Goal: Transaction & Acquisition: Purchase product/service

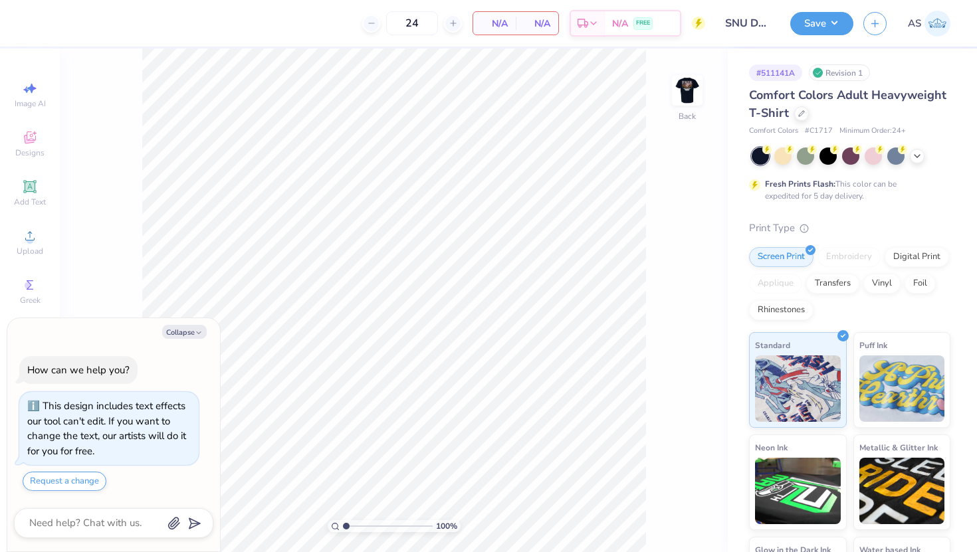
type textarea "x"
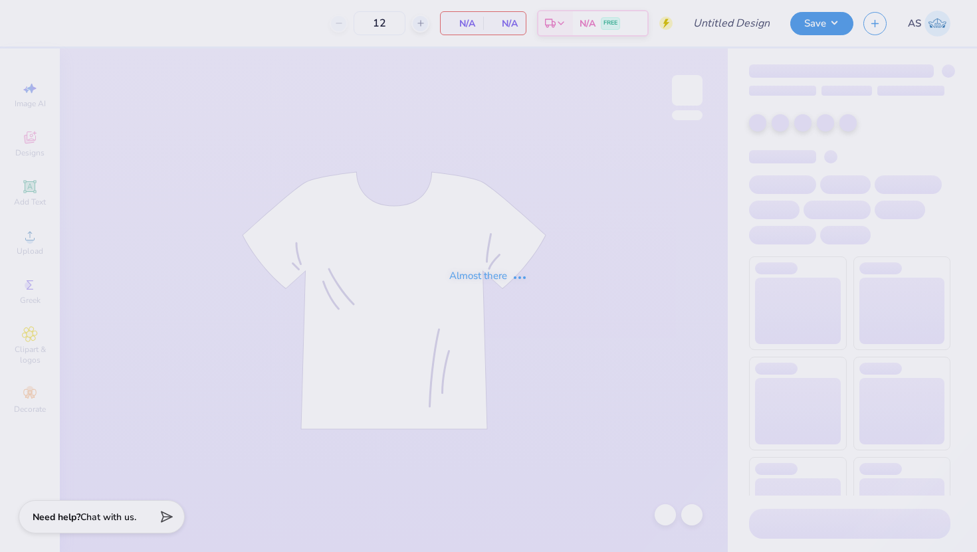
type input "Chi O New Members"
type input "24"
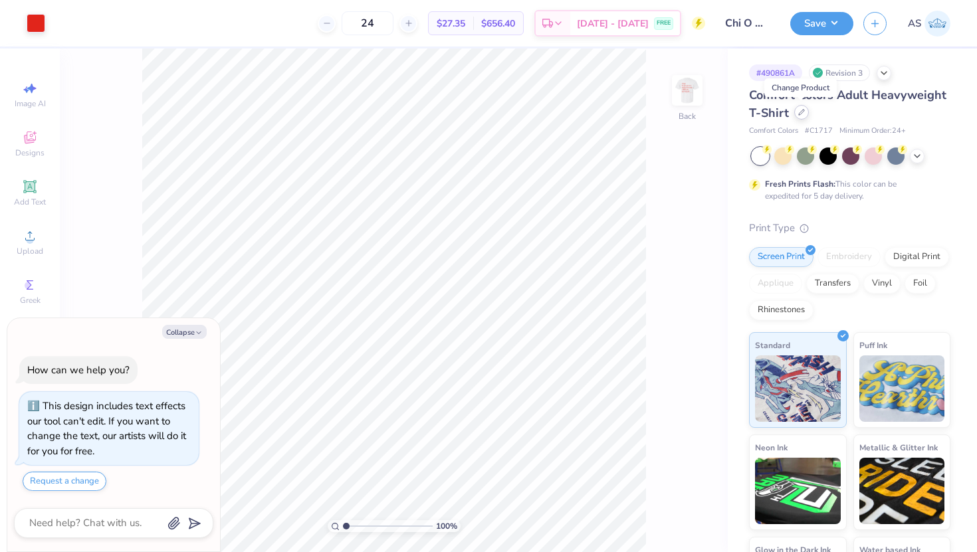
click at [801, 117] on div at bounding box center [801, 112] width 15 height 15
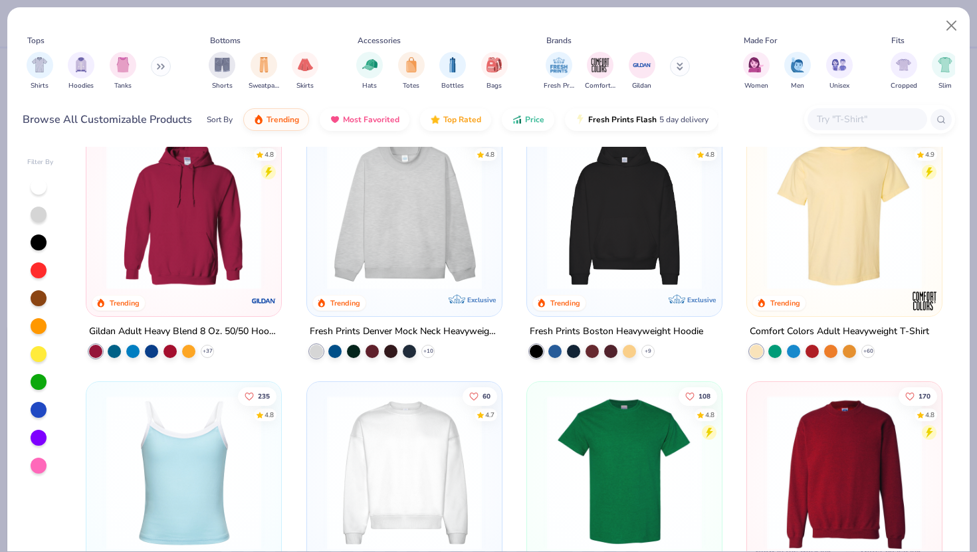
scroll to position [126, 0]
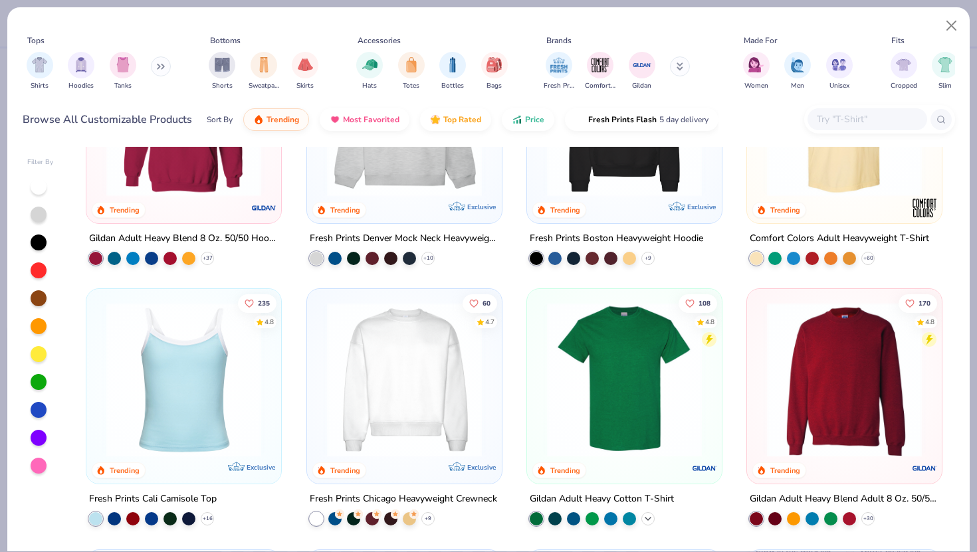
click at [649, 518] on polyline at bounding box center [648, 519] width 5 height 3
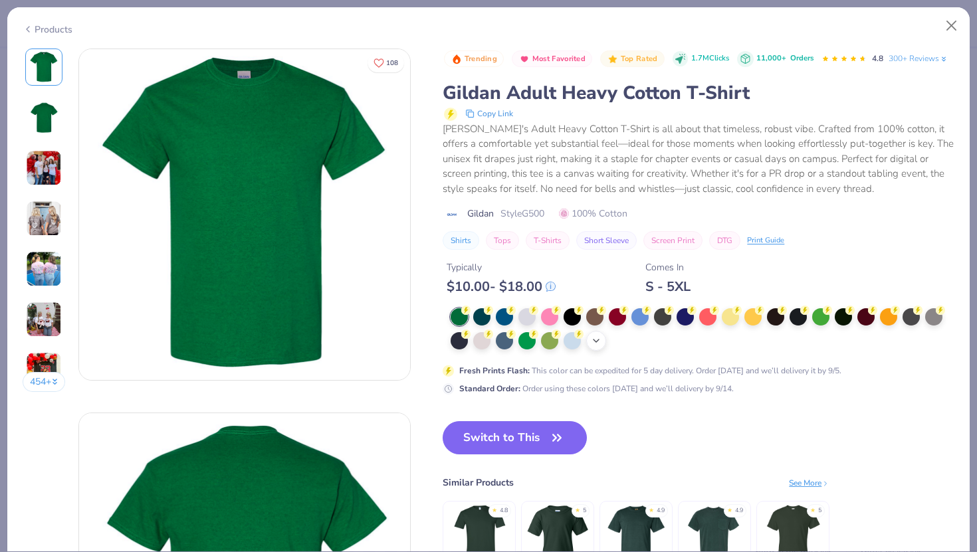
click at [596, 341] on polyline at bounding box center [596, 341] width 5 height 3
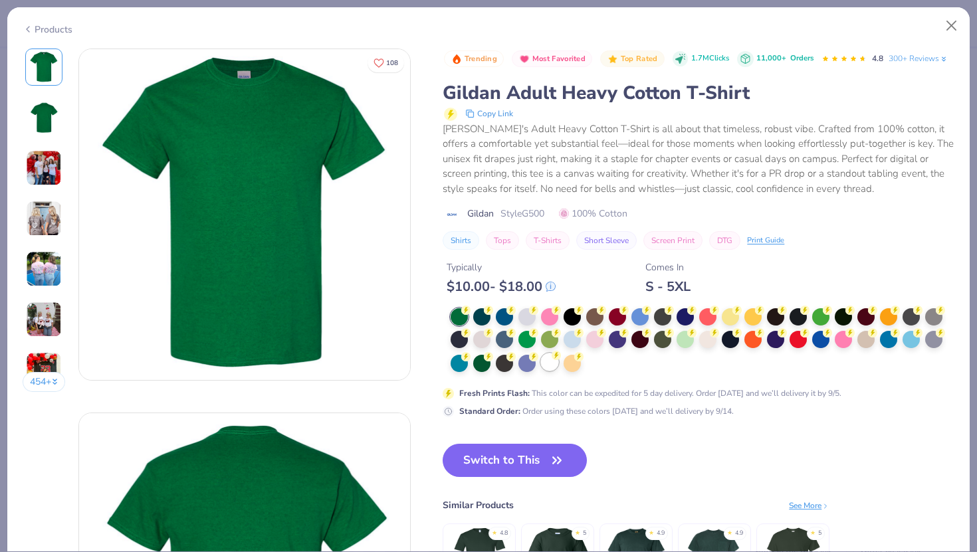
click at [543, 366] on div at bounding box center [549, 362] width 17 height 17
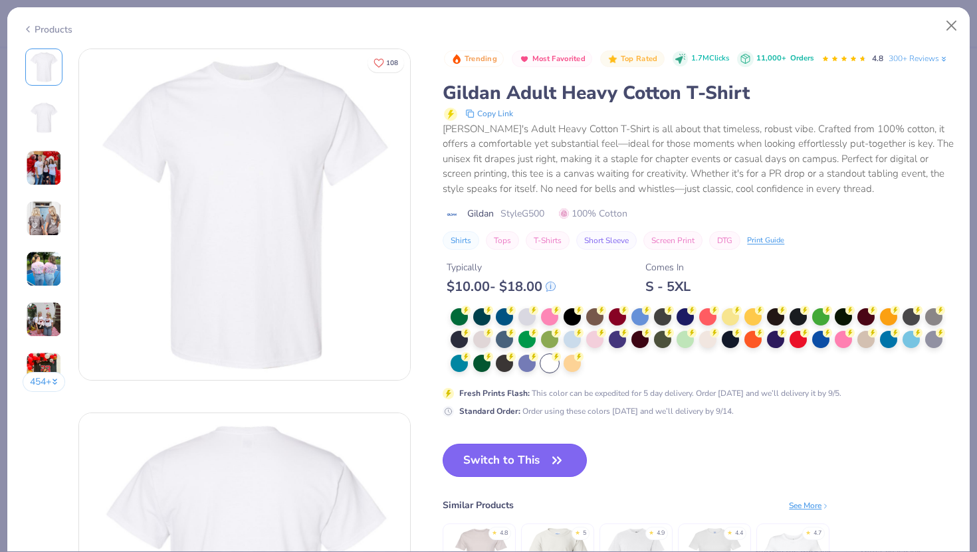
click at [554, 451] on button "Switch to This" at bounding box center [515, 460] width 144 height 33
type textarea "x"
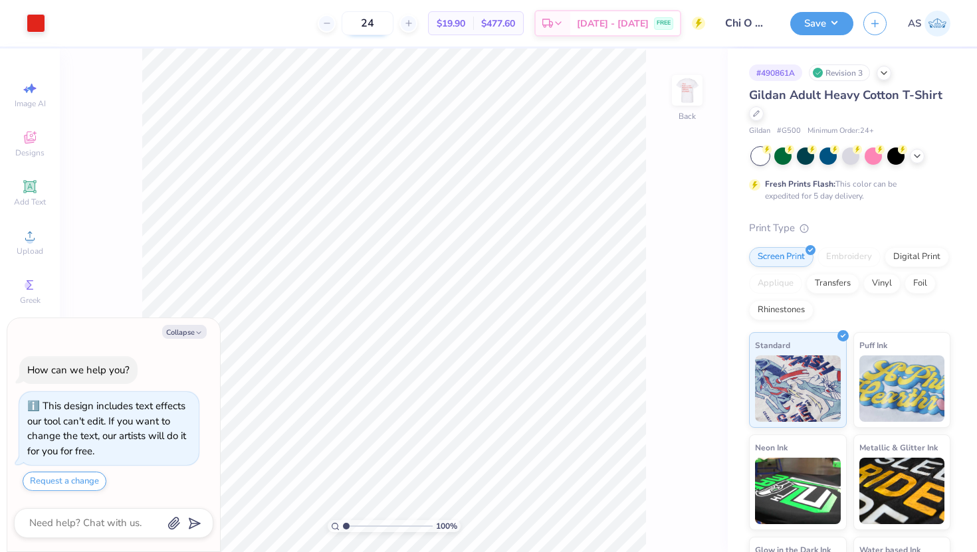
drag, startPoint x: 379, startPoint y: 20, endPoint x: 402, endPoint y: 22, distance: 23.4
click at [394, 22] on input "24" at bounding box center [368, 23] width 52 height 24
type input "100"
click at [195, 336] on button "Collapse" at bounding box center [184, 332] width 45 height 14
type textarea "x"
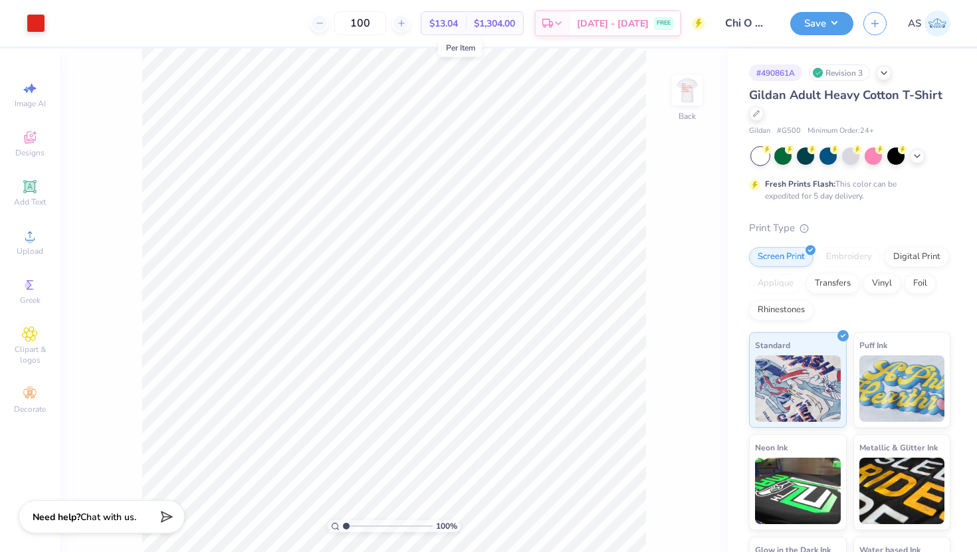
click at [452, 26] on span "$13.04" at bounding box center [443, 24] width 29 height 14
click at [457, 26] on span "$13.04" at bounding box center [443, 24] width 29 height 14
click at [689, 100] on img at bounding box center [687, 90] width 53 height 53
click at [689, 100] on img at bounding box center [687, 90] width 27 height 27
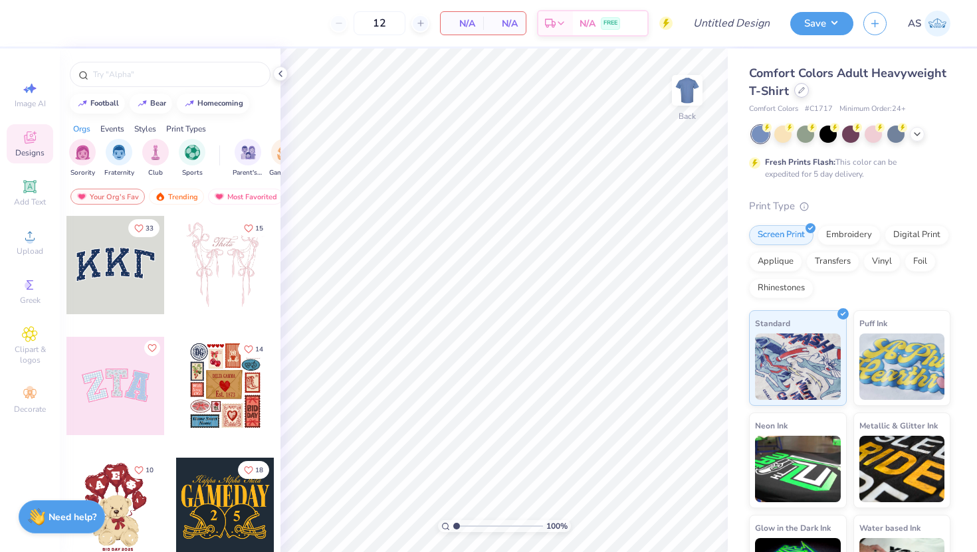
click at [806, 92] on div at bounding box center [801, 90] width 15 height 15
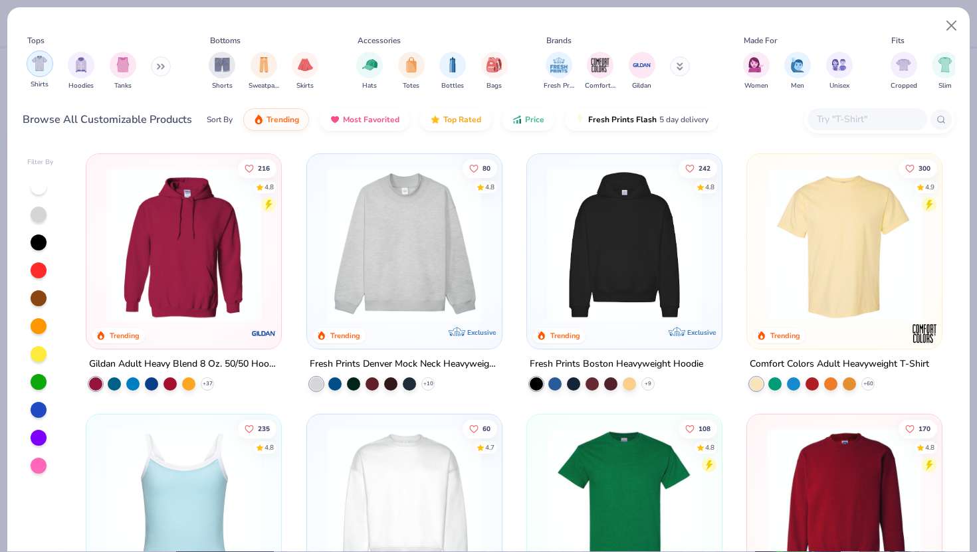
click at [47, 63] on img "filter for Shirts" at bounding box center [39, 63] width 15 height 15
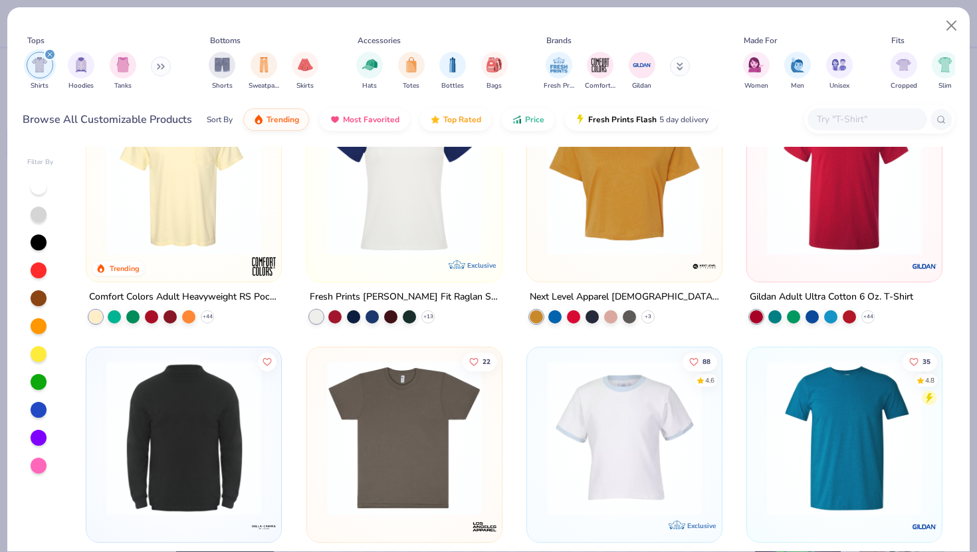
scroll to position [425, 0]
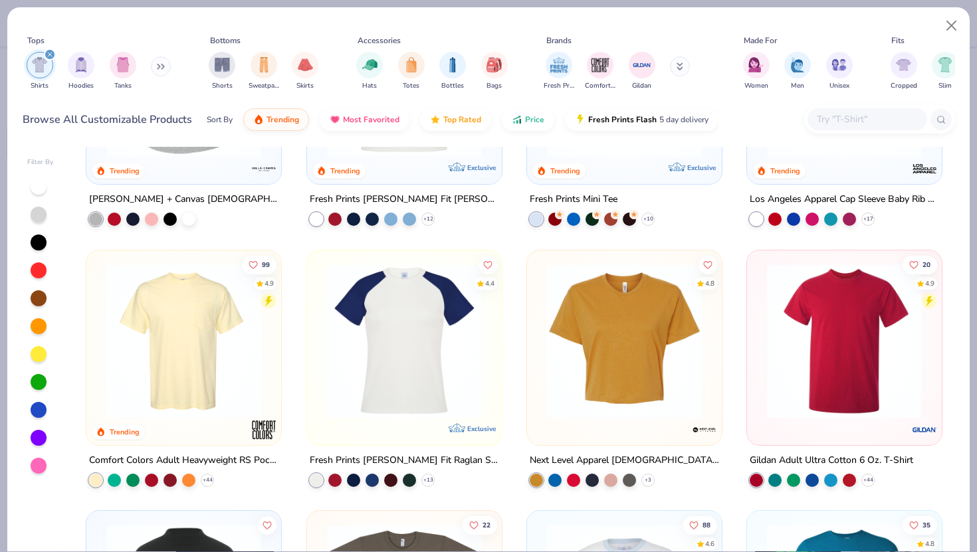
click at [163, 71] on button at bounding box center [161, 67] width 20 height 20
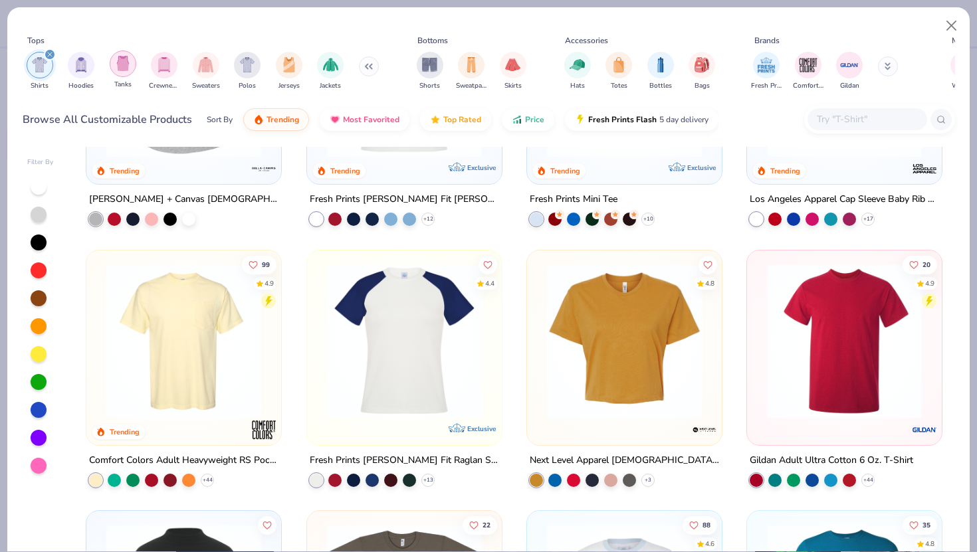
click at [126, 66] on img "filter for Tanks" at bounding box center [123, 63] width 15 height 15
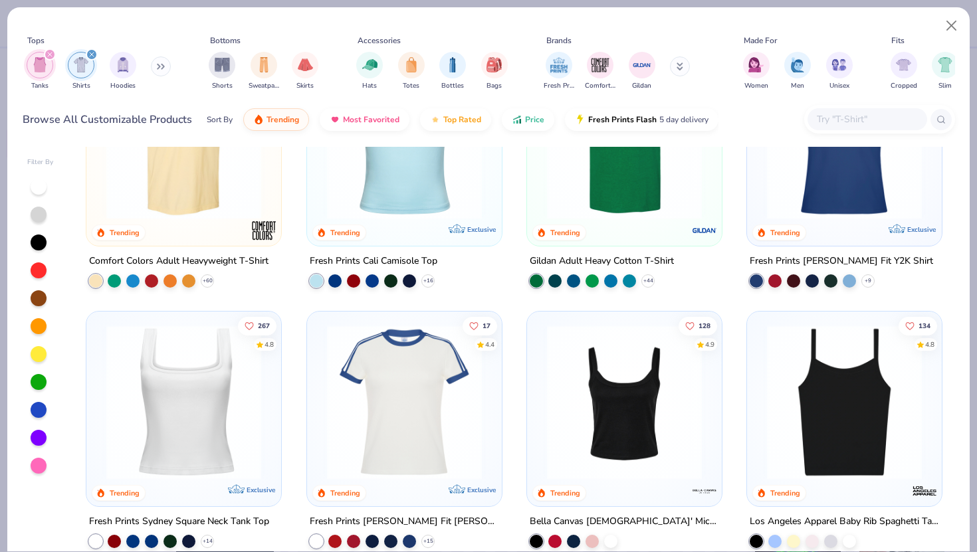
scroll to position [120, 0]
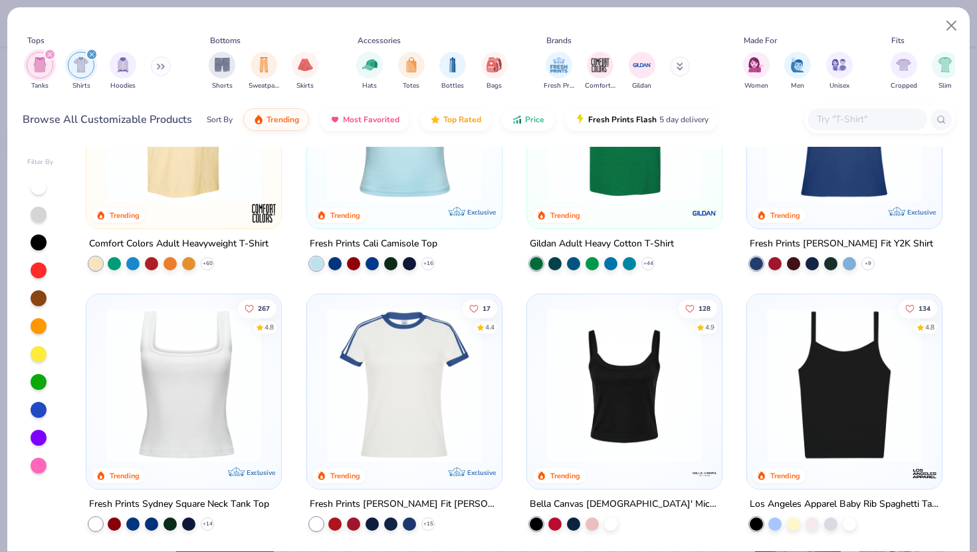
click at [578, 406] on img at bounding box center [624, 385] width 168 height 155
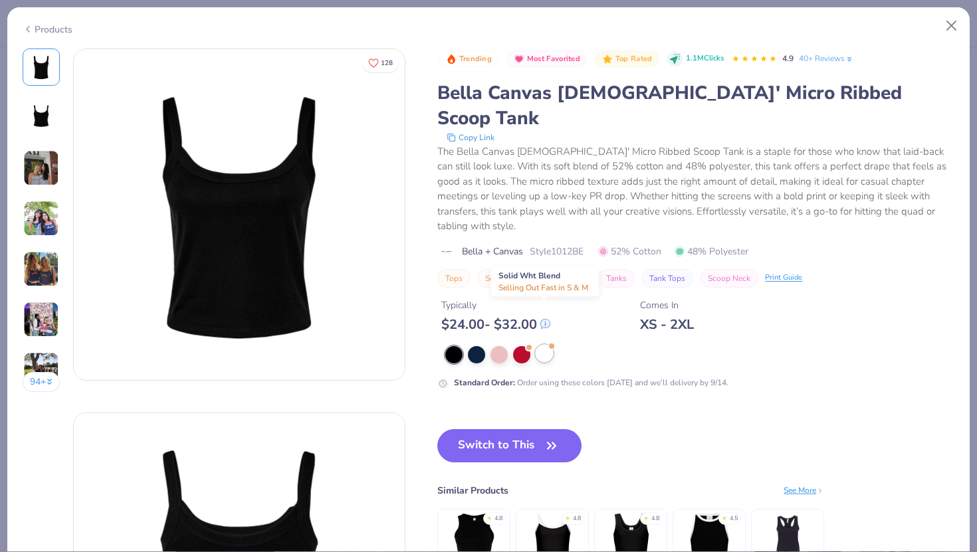
click at [546, 345] on div at bounding box center [544, 353] width 17 height 17
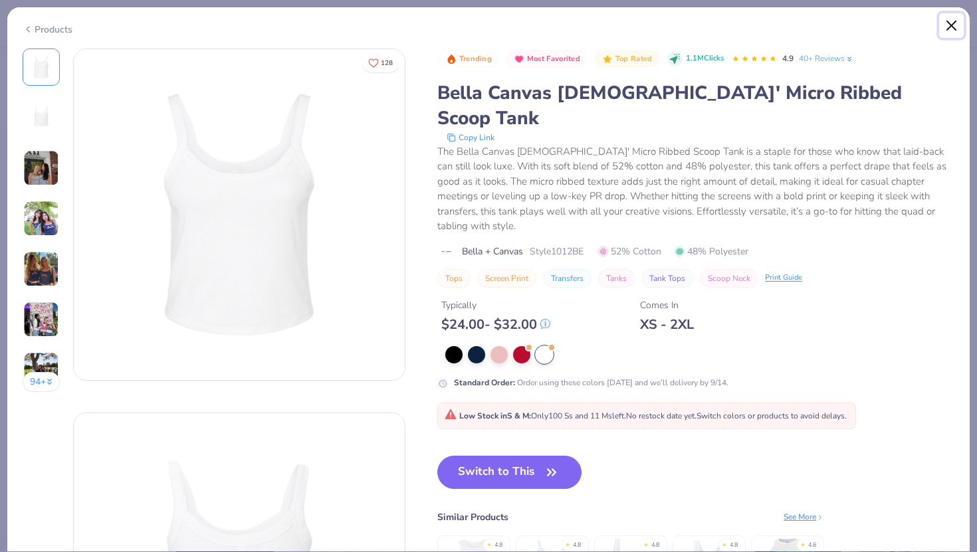
click at [957, 28] on button "Close" at bounding box center [951, 25] width 25 height 25
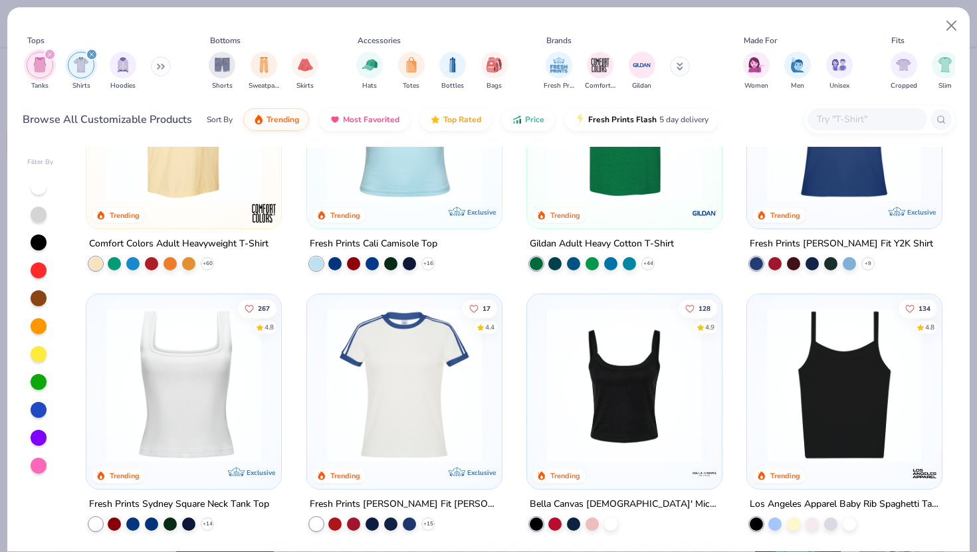
click at [886, 433] on img at bounding box center [845, 385] width 168 height 155
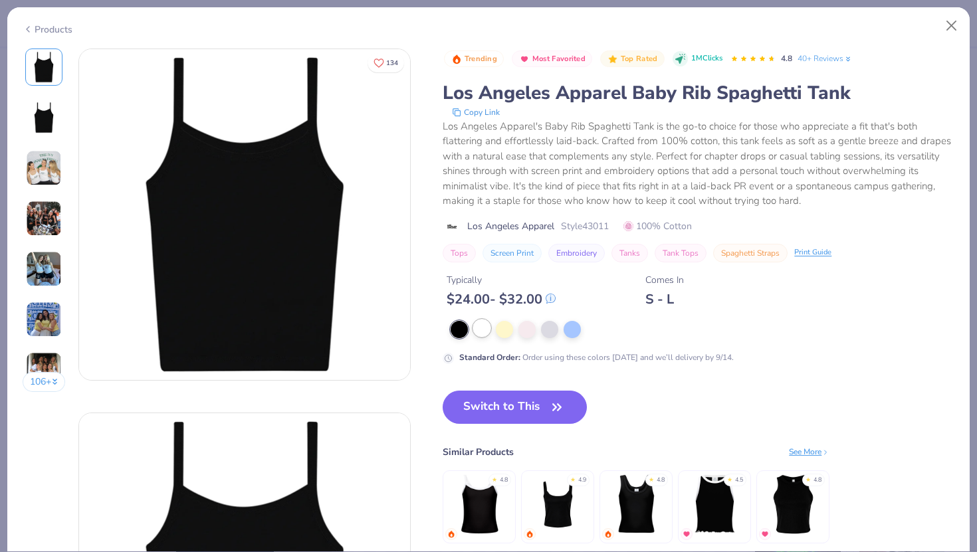
click at [483, 328] on div at bounding box center [481, 328] width 17 height 17
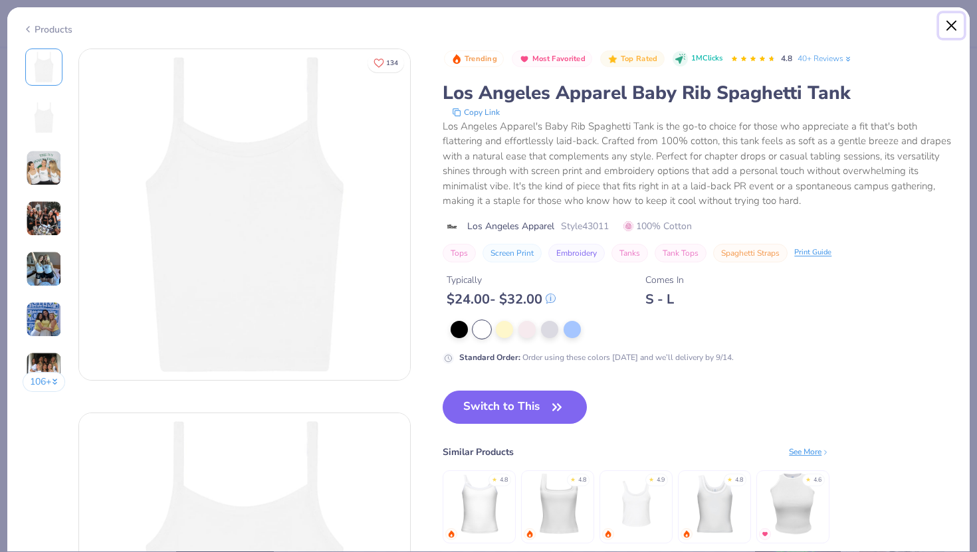
click at [950, 29] on button "Close" at bounding box center [951, 25] width 25 height 25
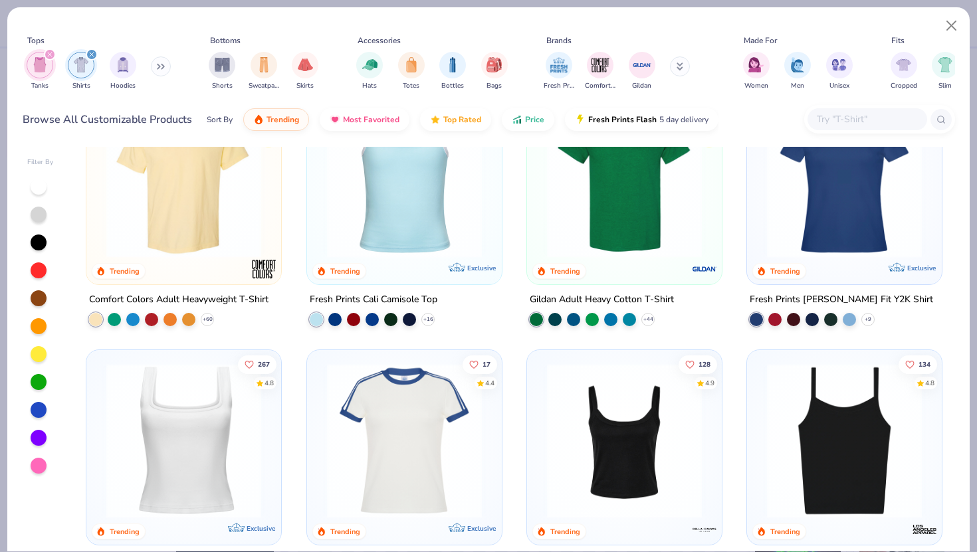
scroll to position [57, 0]
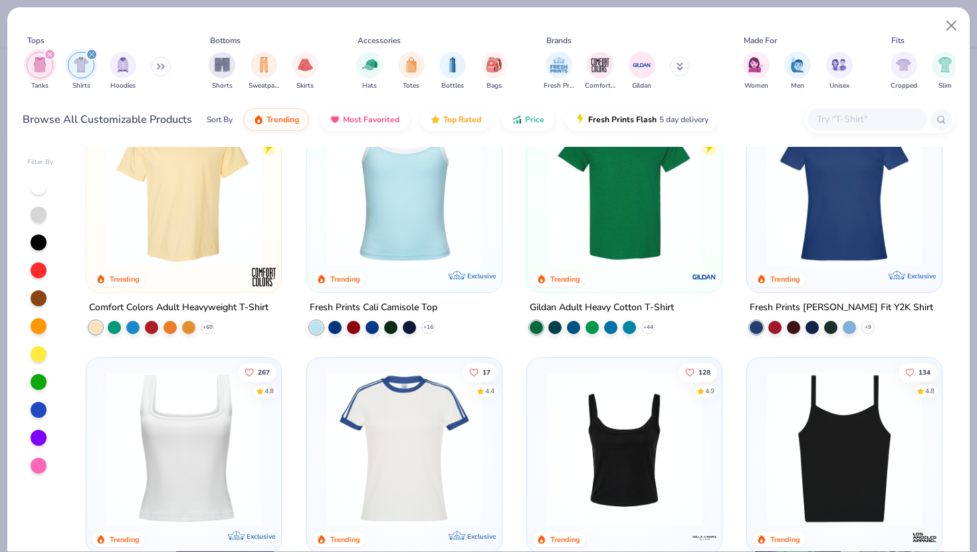
click at [618, 251] on img at bounding box center [624, 188] width 168 height 155
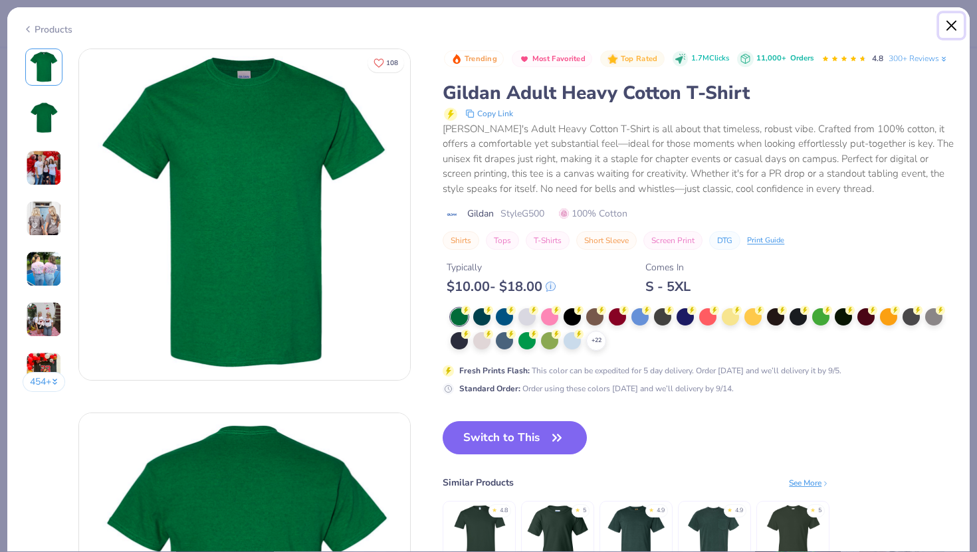
click at [952, 23] on button "Close" at bounding box center [951, 25] width 25 height 25
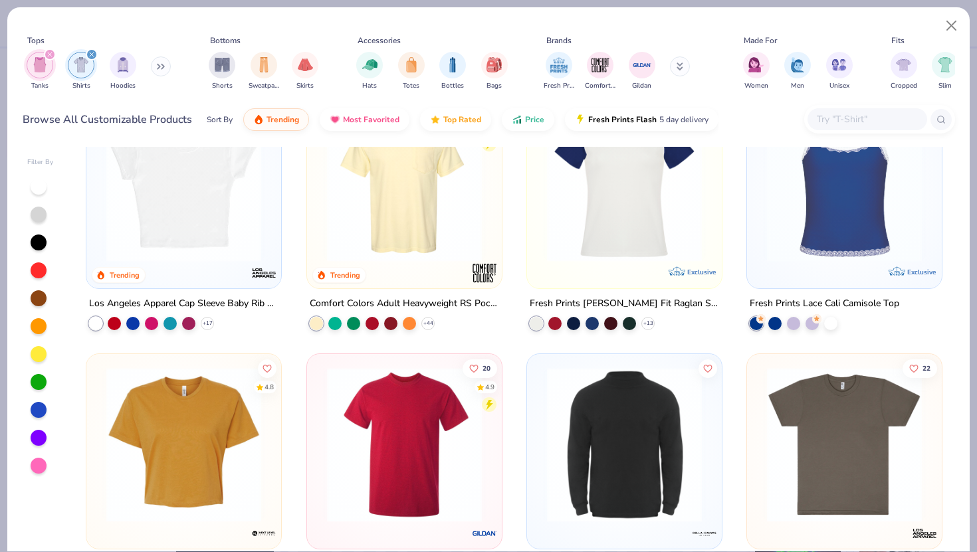
scroll to position [805, 0]
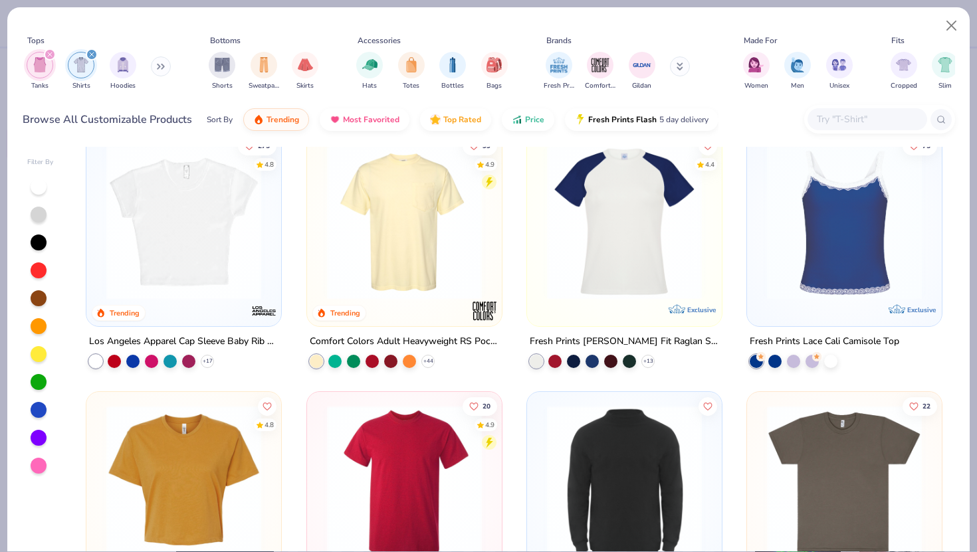
click at [187, 275] on img at bounding box center [184, 222] width 168 height 155
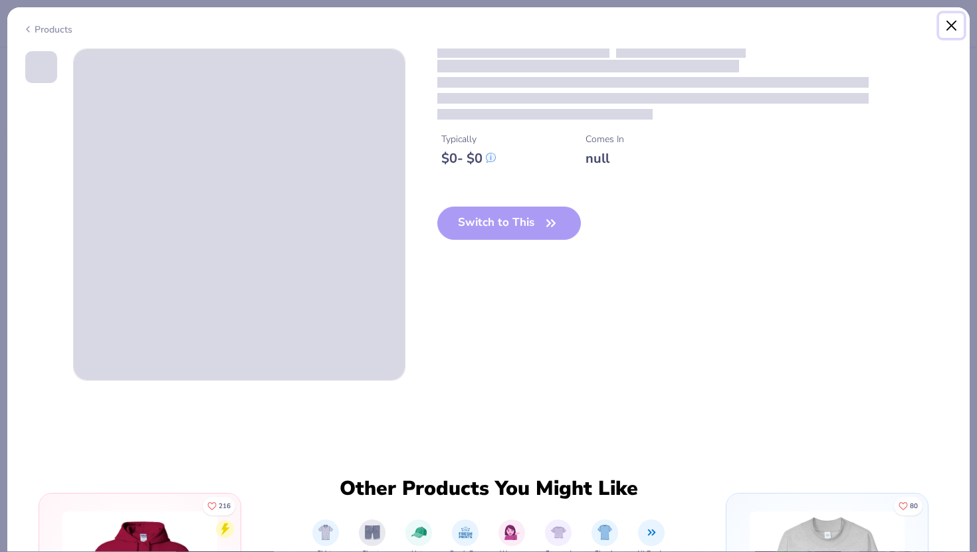
click at [949, 27] on button "Close" at bounding box center [951, 25] width 25 height 25
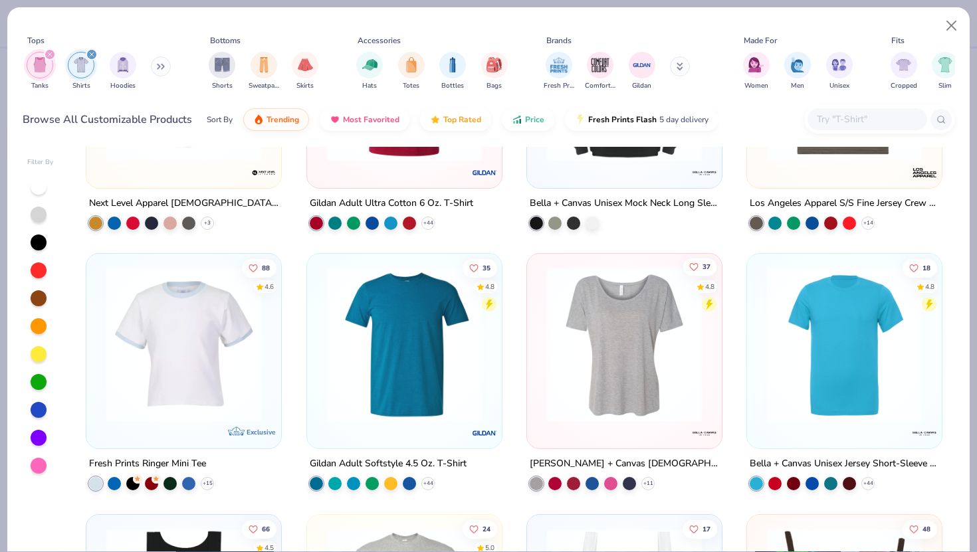
scroll to position [1207, 0]
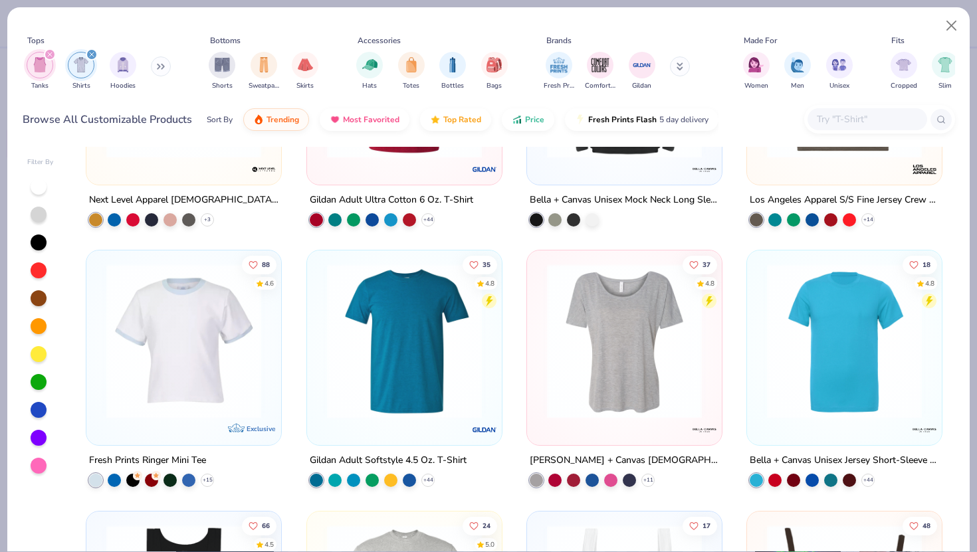
click at [646, 367] on img at bounding box center [624, 341] width 168 height 155
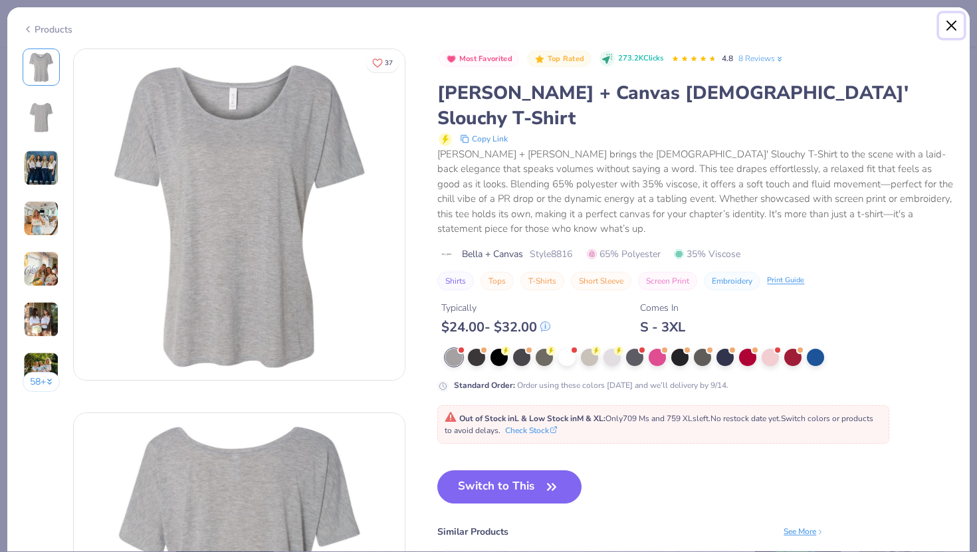
click at [953, 29] on button "Close" at bounding box center [951, 25] width 25 height 25
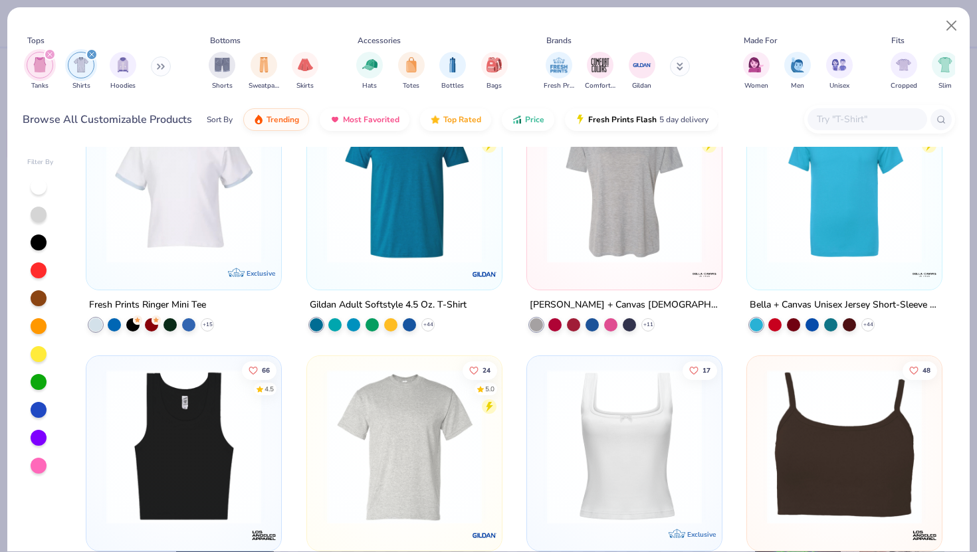
scroll to position [1222, 0]
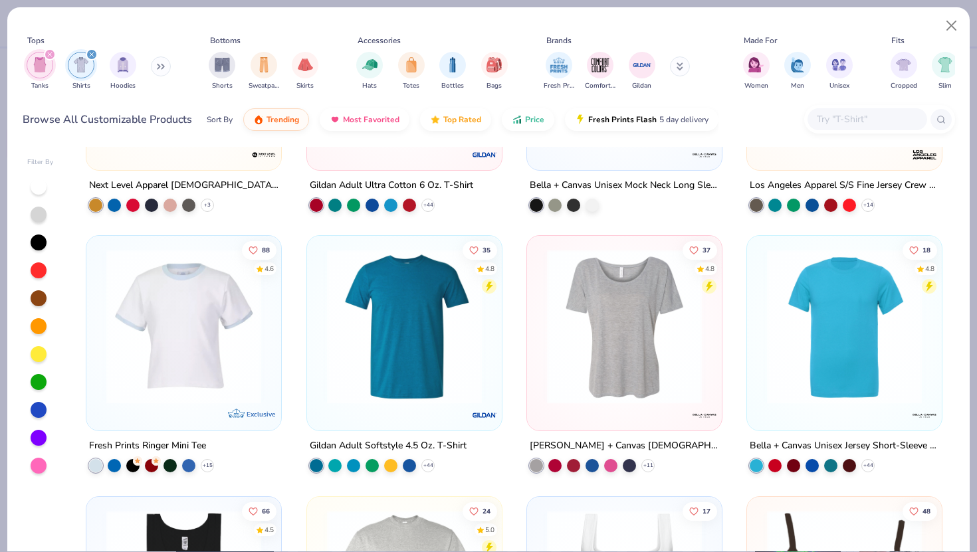
click at [92, 56] on icon "filter for Shirts" at bounding box center [92, 55] width 4 height 4
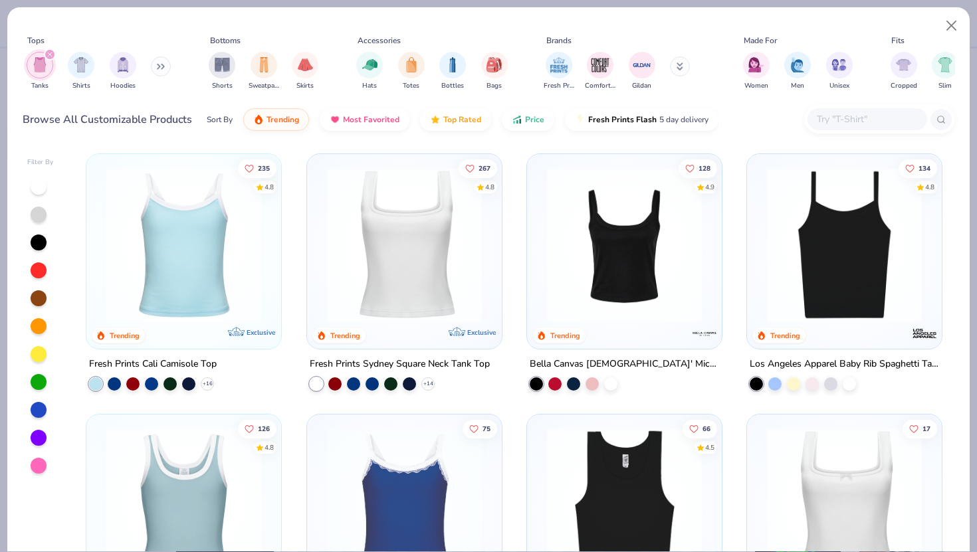
click at [51, 57] on icon "filter for Tanks" at bounding box center [49, 54] width 5 height 5
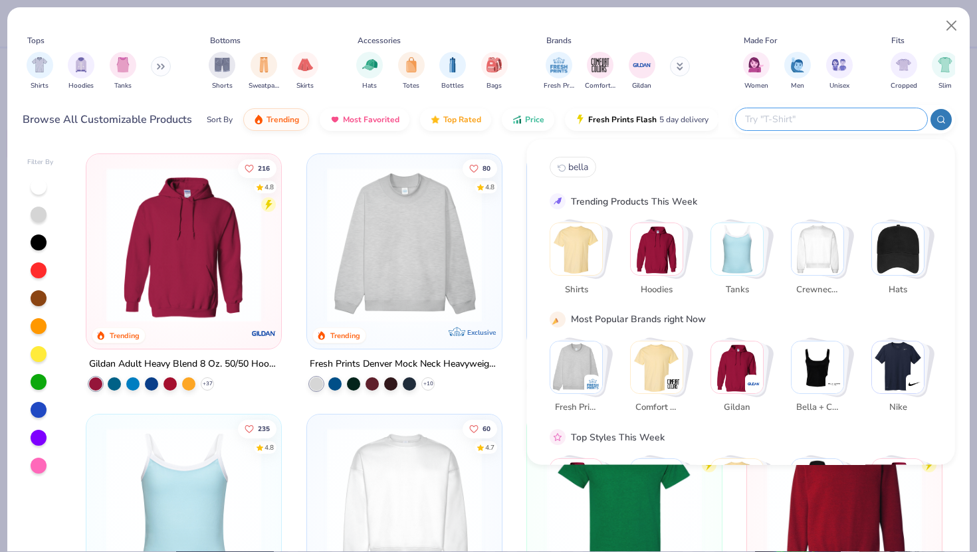
click at [854, 120] on input "text" at bounding box center [831, 119] width 174 height 15
type input "gil"
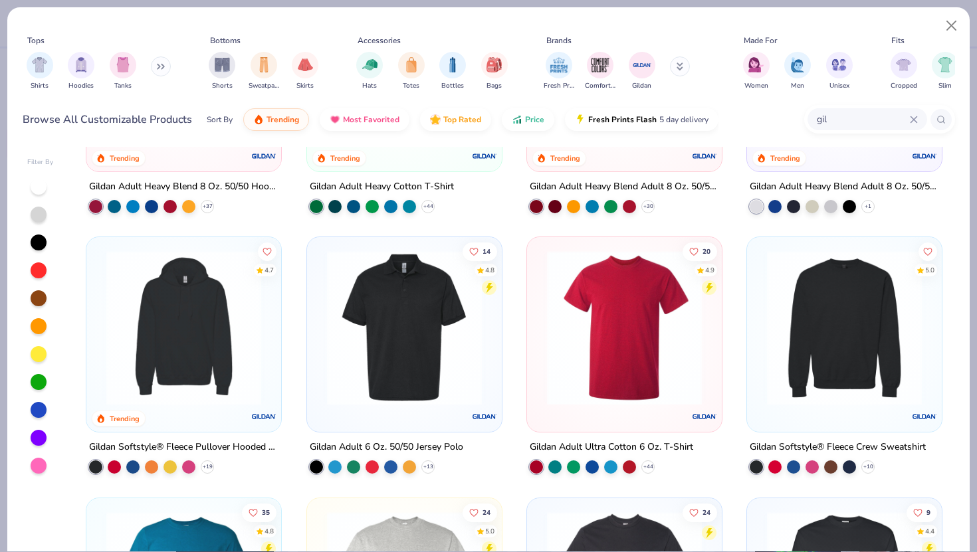
scroll to position [178, 0]
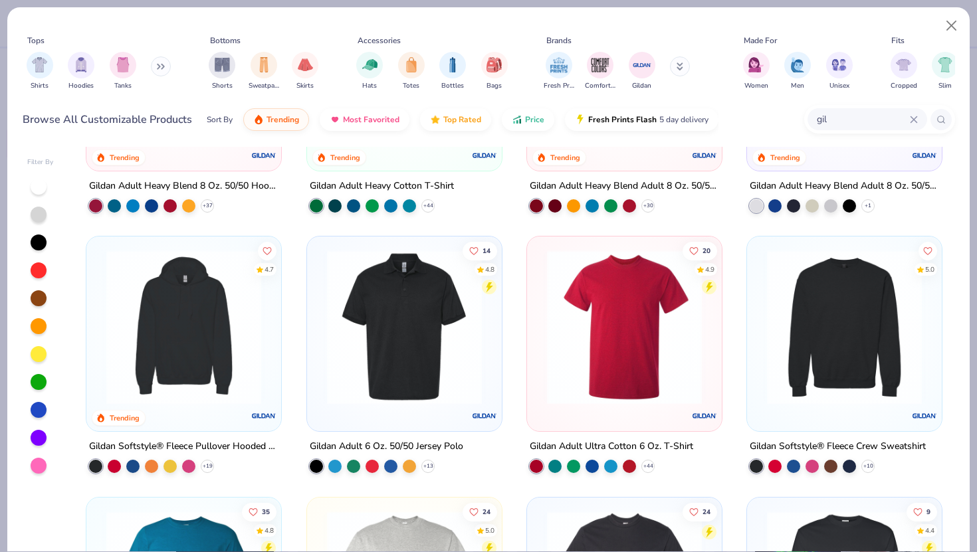
click at [597, 380] on img at bounding box center [624, 327] width 168 height 155
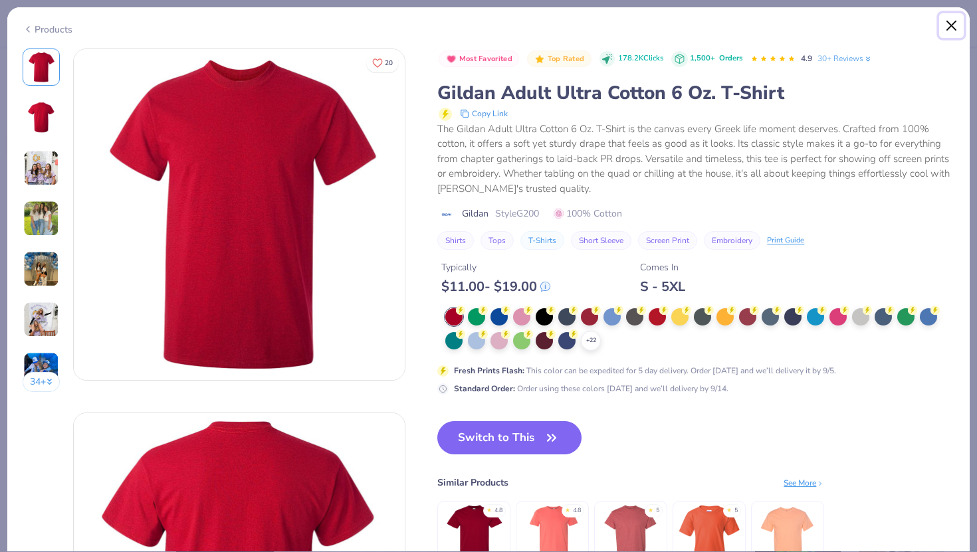
click at [953, 25] on button "Close" at bounding box center [951, 25] width 25 height 25
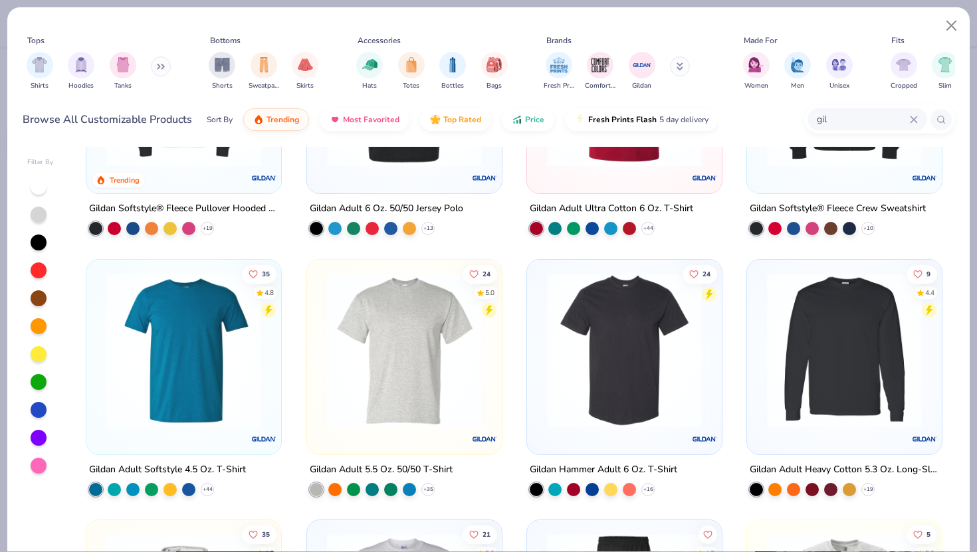
scroll to position [424, 0]
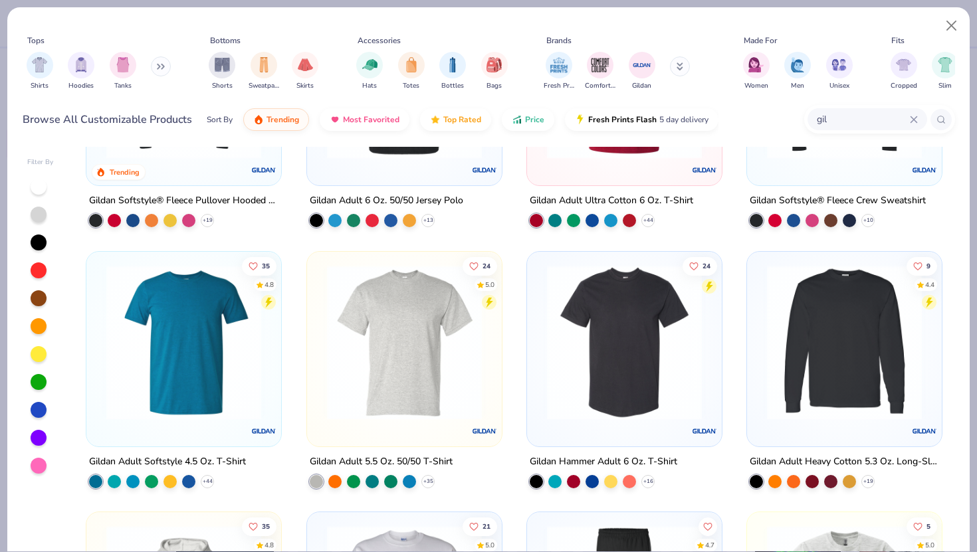
click at [392, 388] on img at bounding box center [404, 342] width 168 height 155
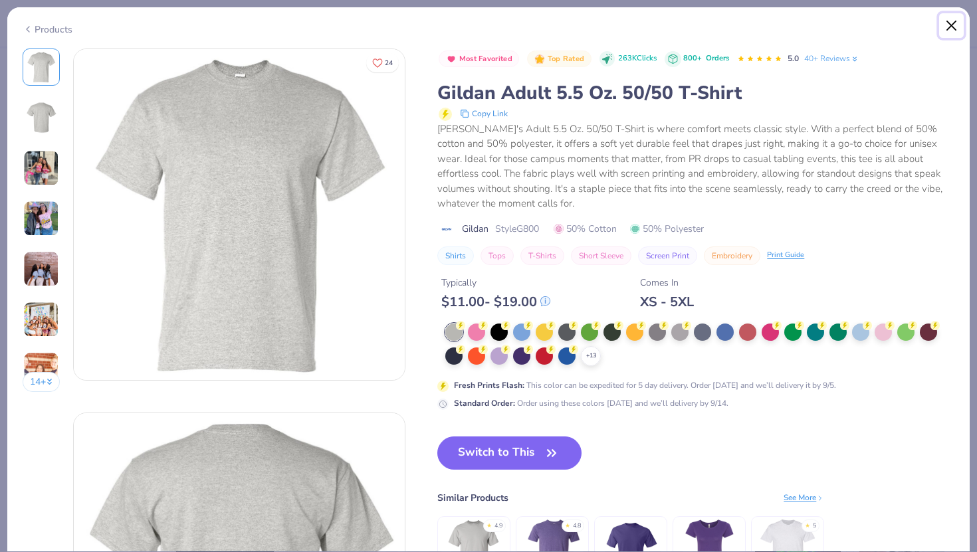
click at [951, 30] on button "Close" at bounding box center [951, 25] width 25 height 25
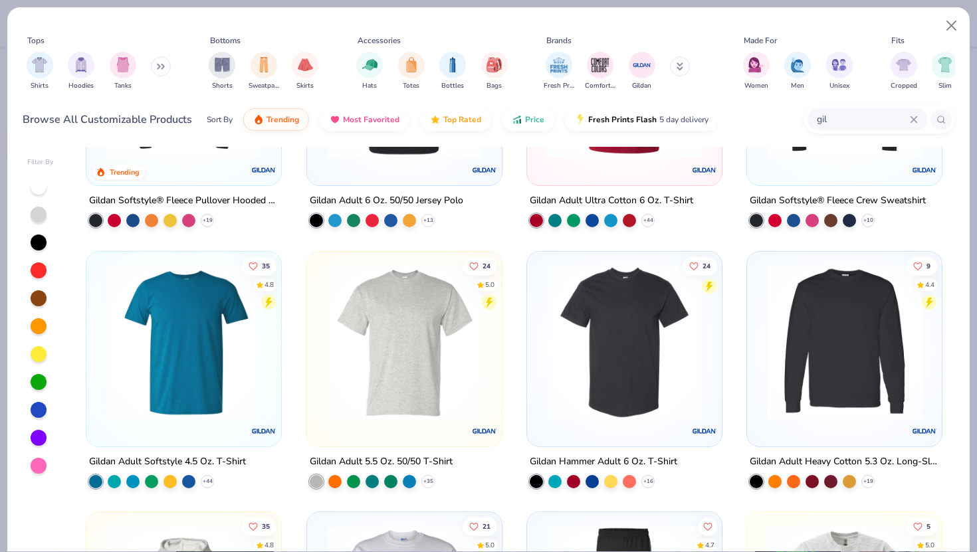
click at [249, 362] on img at bounding box center [184, 342] width 168 height 155
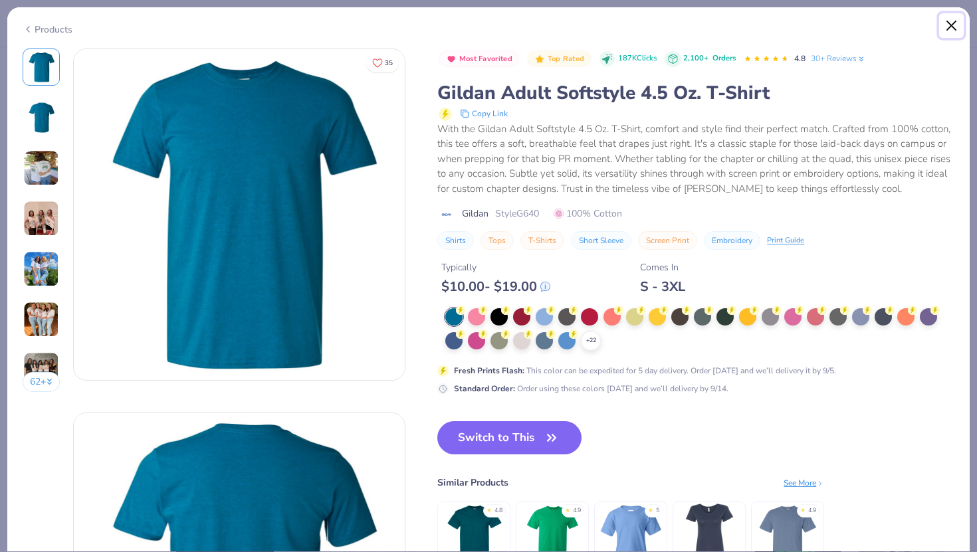
click at [958, 29] on button "Close" at bounding box center [951, 25] width 25 height 25
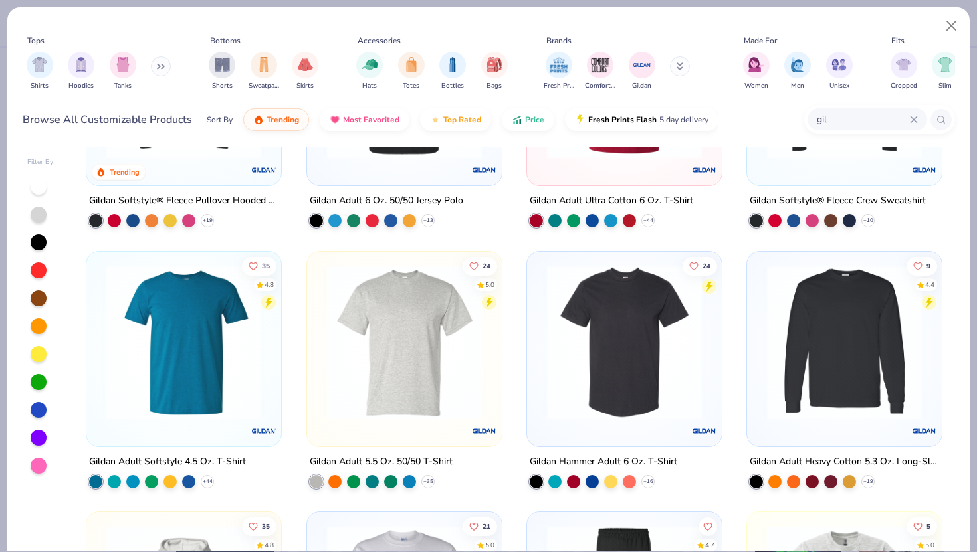
click at [638, 383] on img at bounding box center [624, 342] width 168 height 155
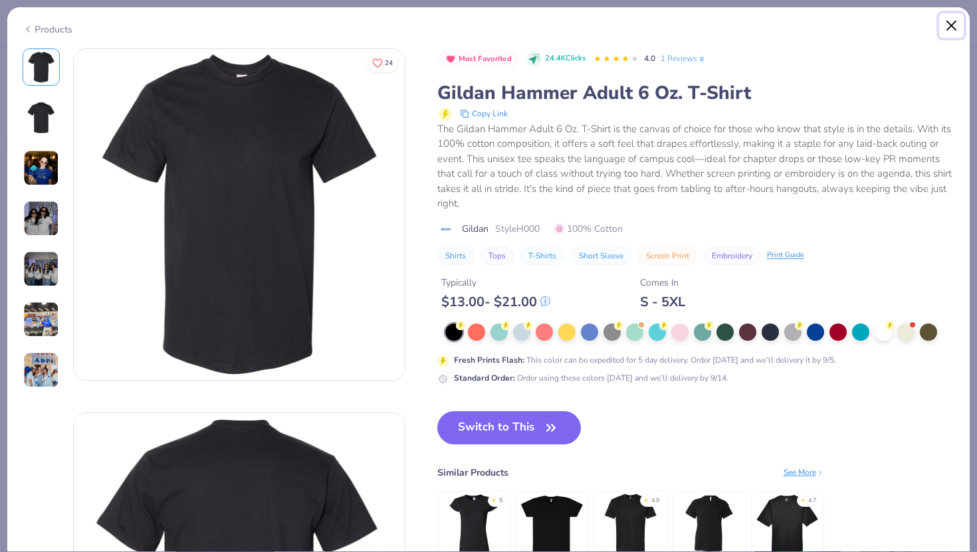
click at [950, 29] on button "Close" at bounding box center [951, 25] width 25 height 25
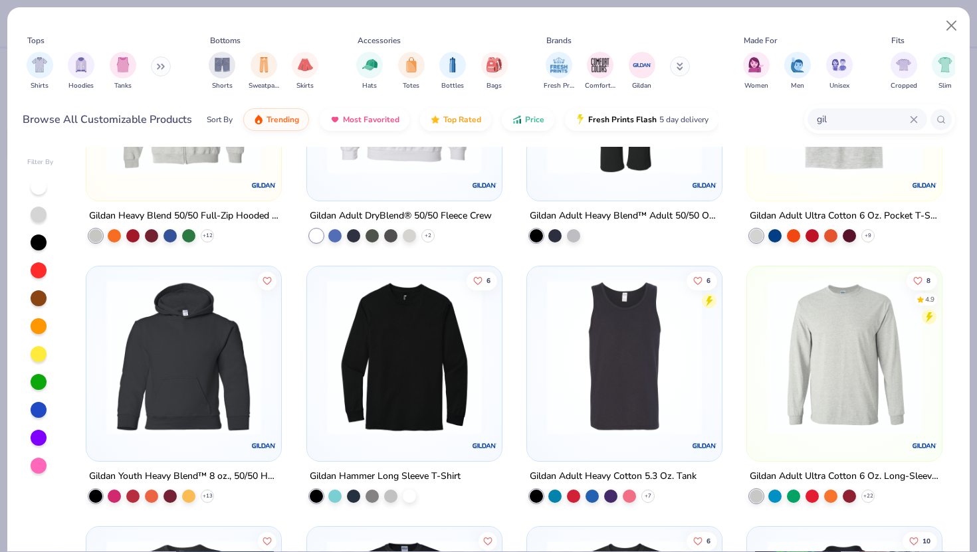
scroll to position [955, 0]
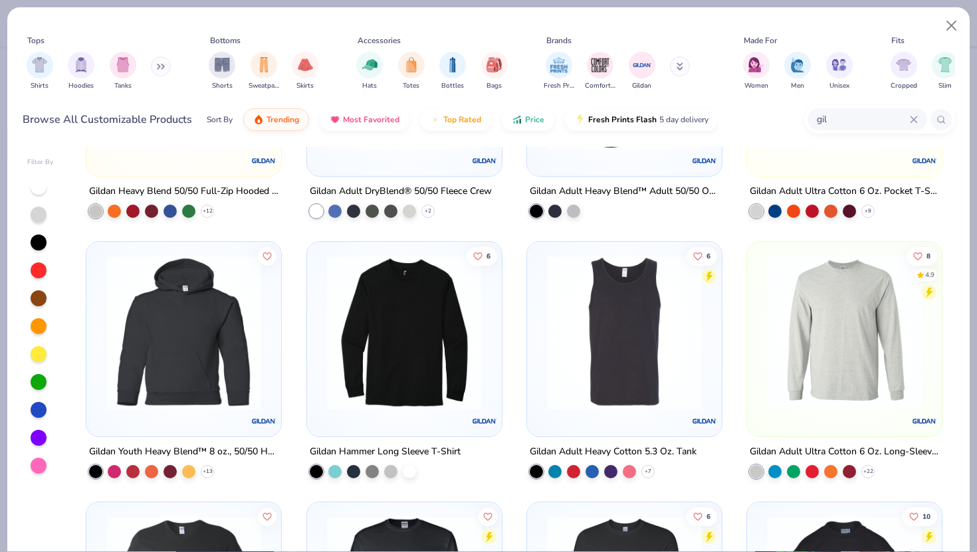
click at [666, 363] on img at bounding box center [624, 332] width 168 height 155
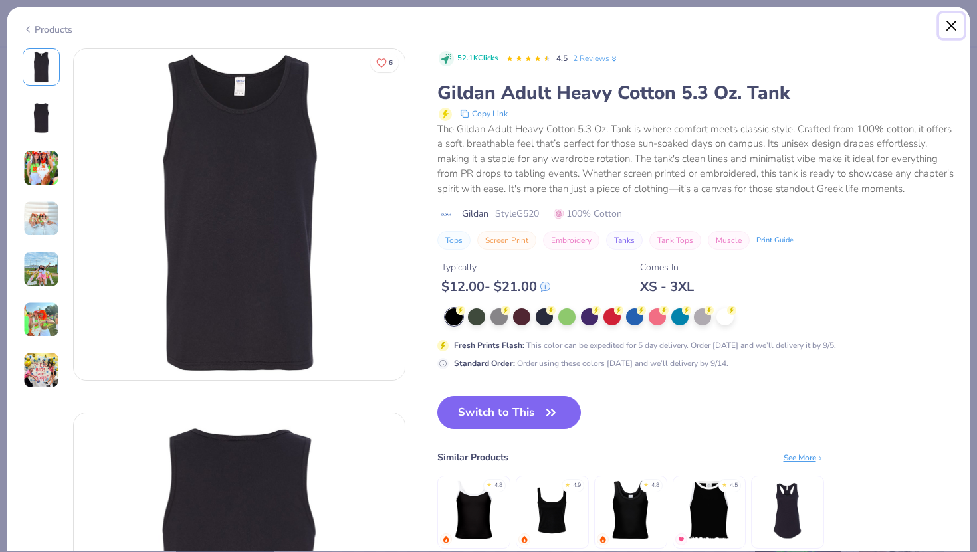
click at [953, 24] on button "Close" at bounding box center [951, 25] width 25 height 25
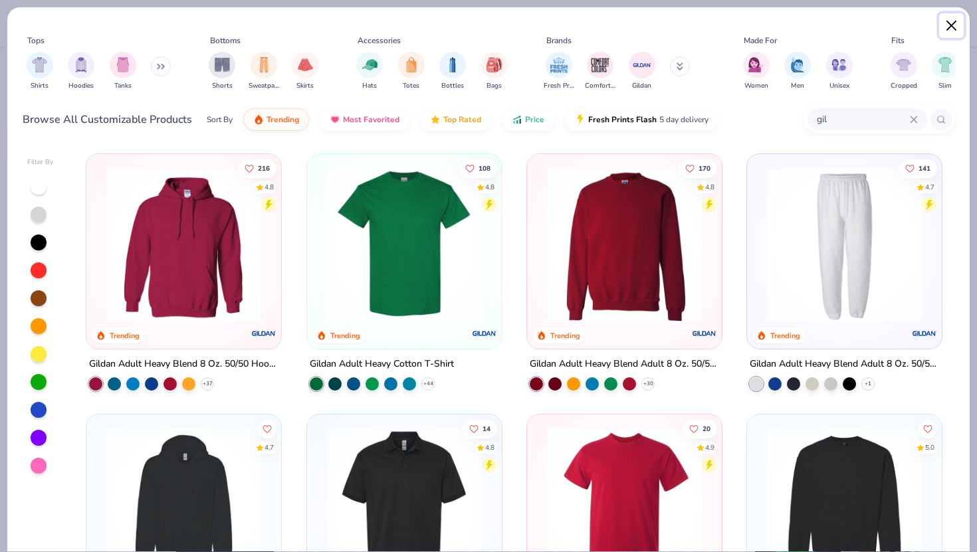
click at [953, 19] on button "Close" at bounding box center [951, 25] width 25 height 25
